Goal: Entertainment & Leisure: Browse casually

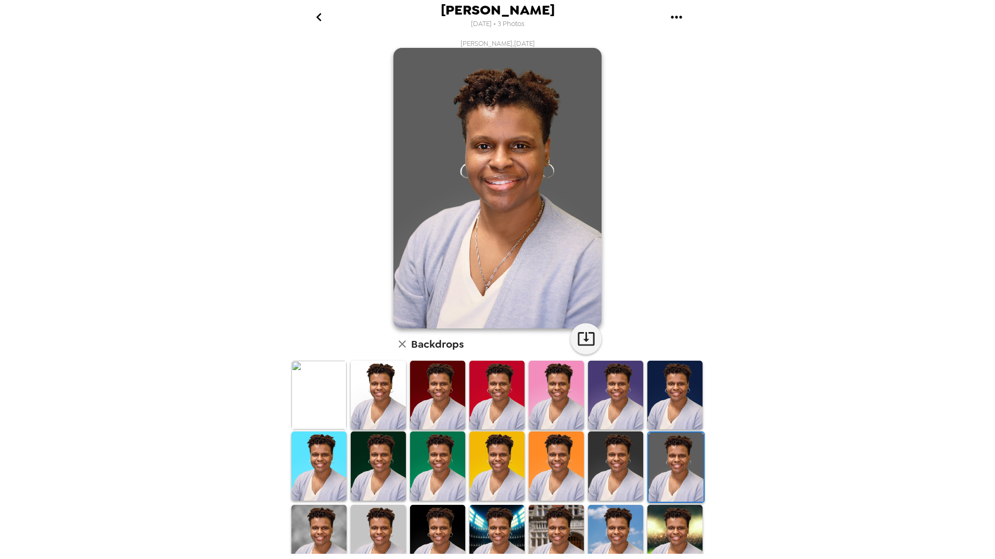
click at [102, 113] on div "[PERSON_NAME] [DATE] • 3 Photos [PERSON_NAME] , [DATE] Backdrops" at bounding box center [497, 279] width 995 height 559
click at [596, 469] on img at bounding box center [615, 466] width 55 height 69
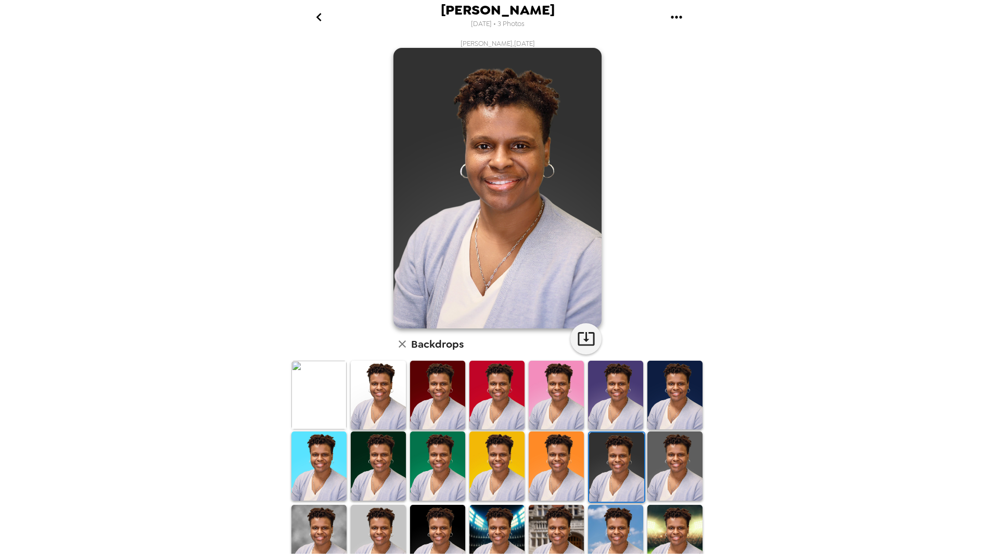
click at [610, 463] on img at bounding box center [616, 467] width 55 height 69
click at [653, 463] on img at bounding box center [675, 466] width 55 height 69
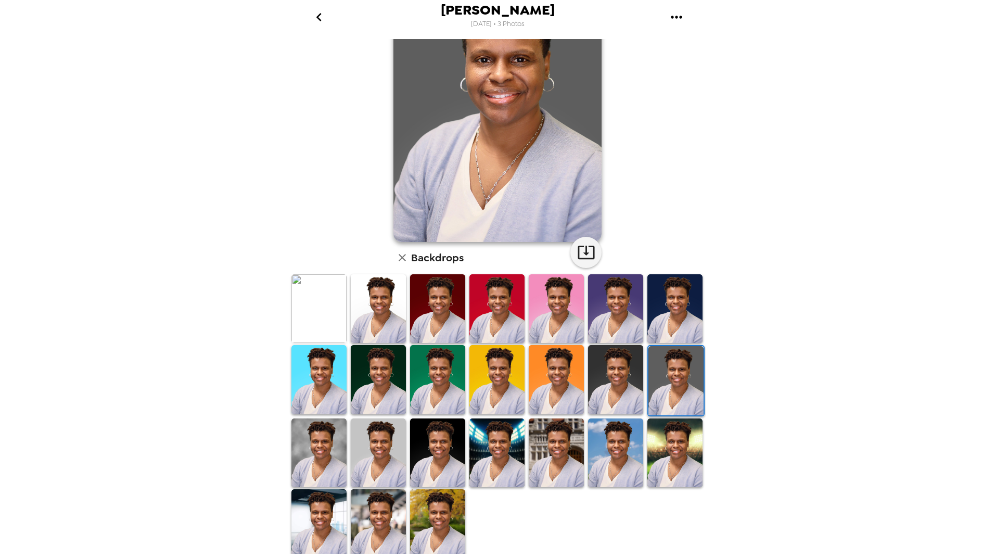
click at [320, 456] on img at bounding box center [319, 453] width 55 height 69
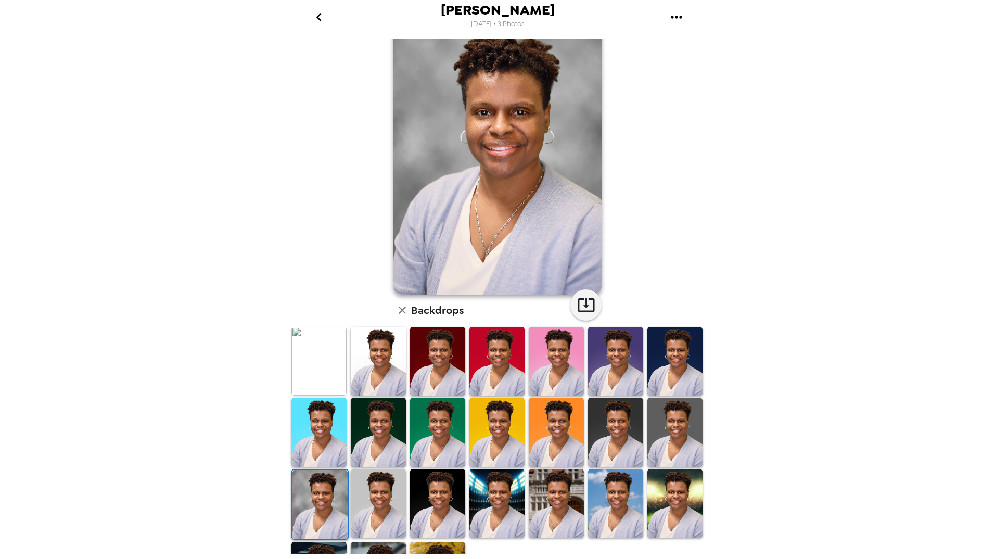
scroll to position [52, 0]
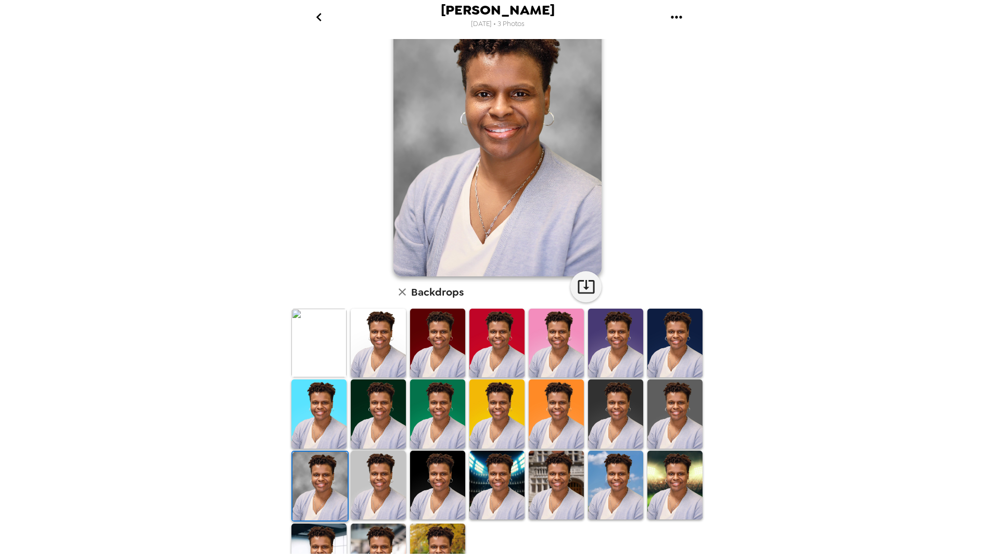
click at [384, 466] on img at bounding box center [378, 485] width 55 height 69
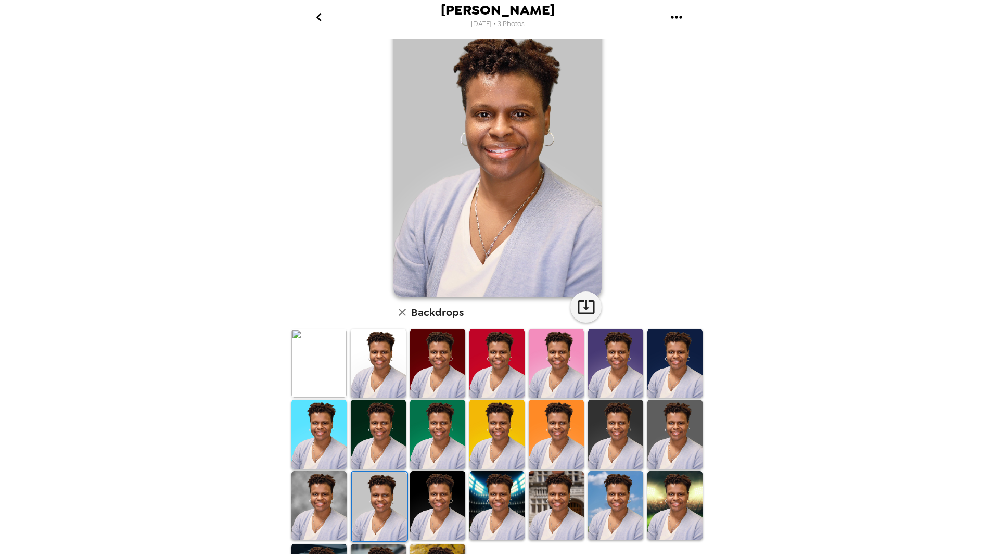
scroll to position [0, 0]
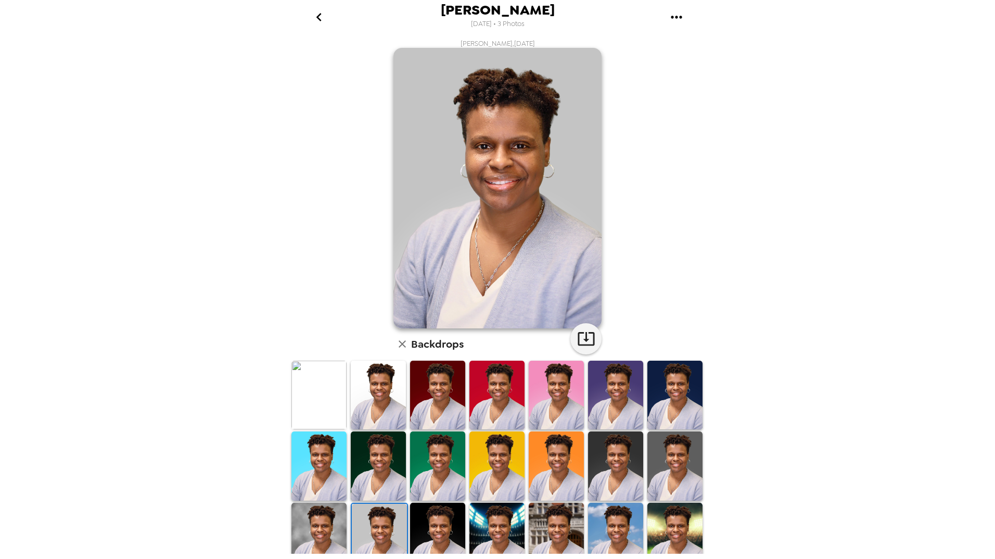
click at [668, 459] on img at bounding box center [675, 466] width 55 height 69
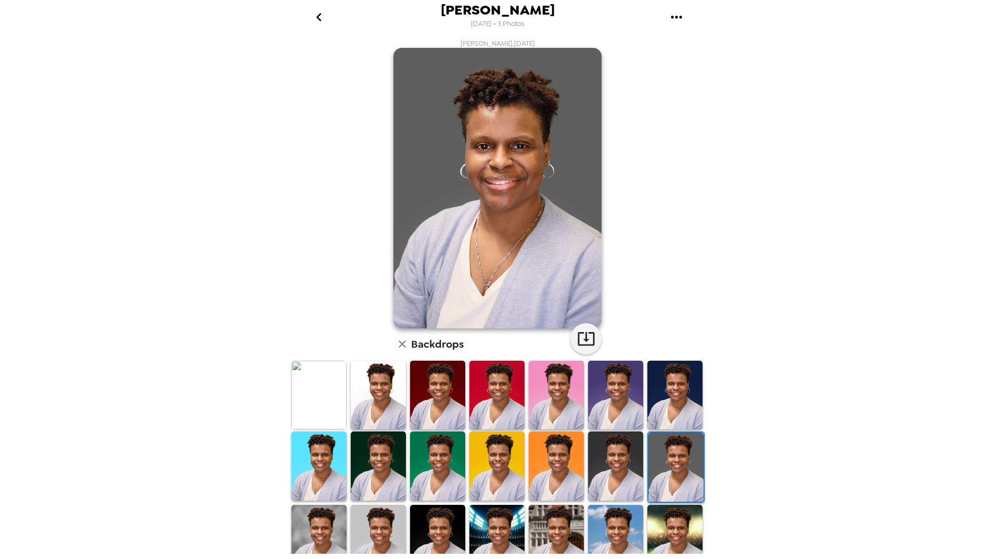
click at [443, 535] on img at bounding box center [437, 539] width 55 height 69
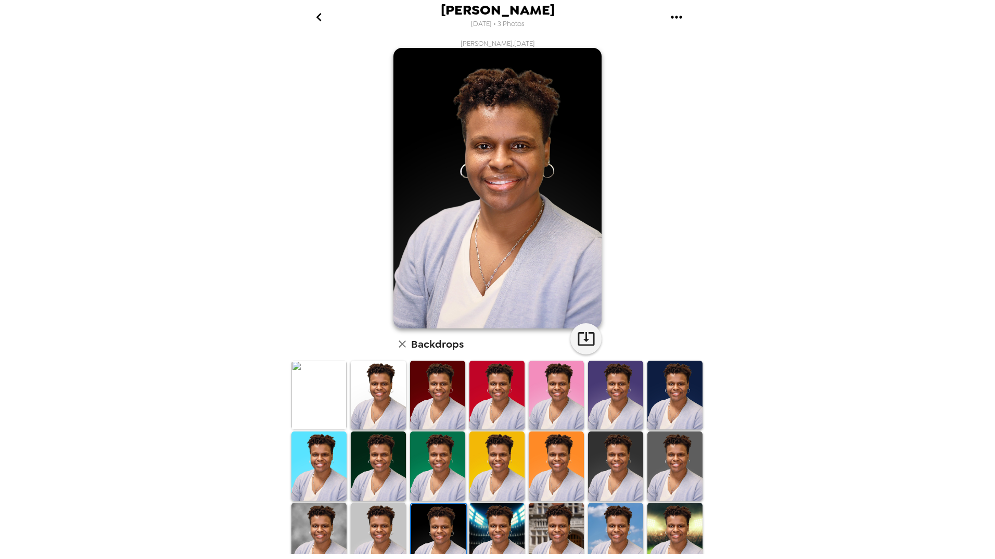
click at [323, 538] on img at bounding box center [319, 537] width 55 height 69
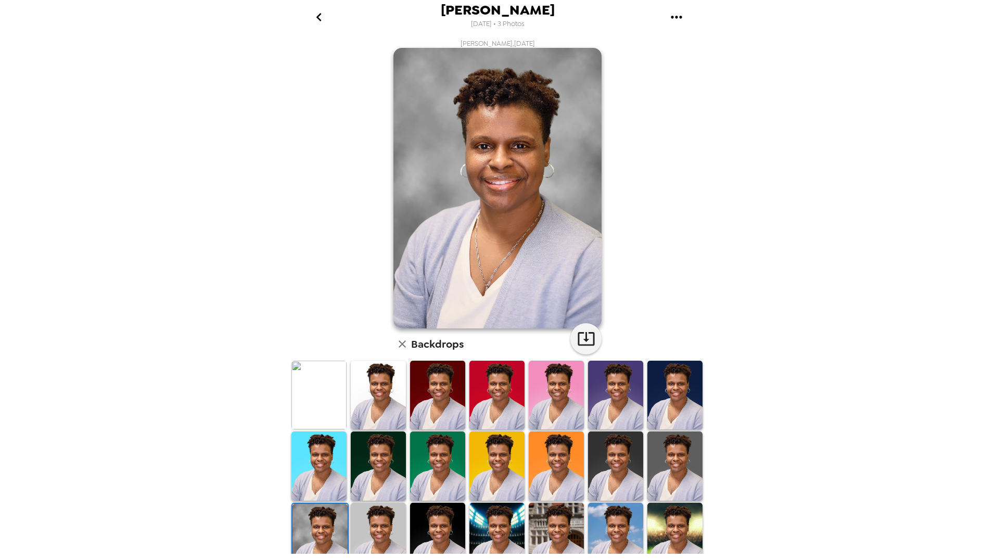
click at [672, 462] on img at bounding box center [675, 466] width 55 height 69
